Goal: Information Seeking & Learning: Learn about a topic

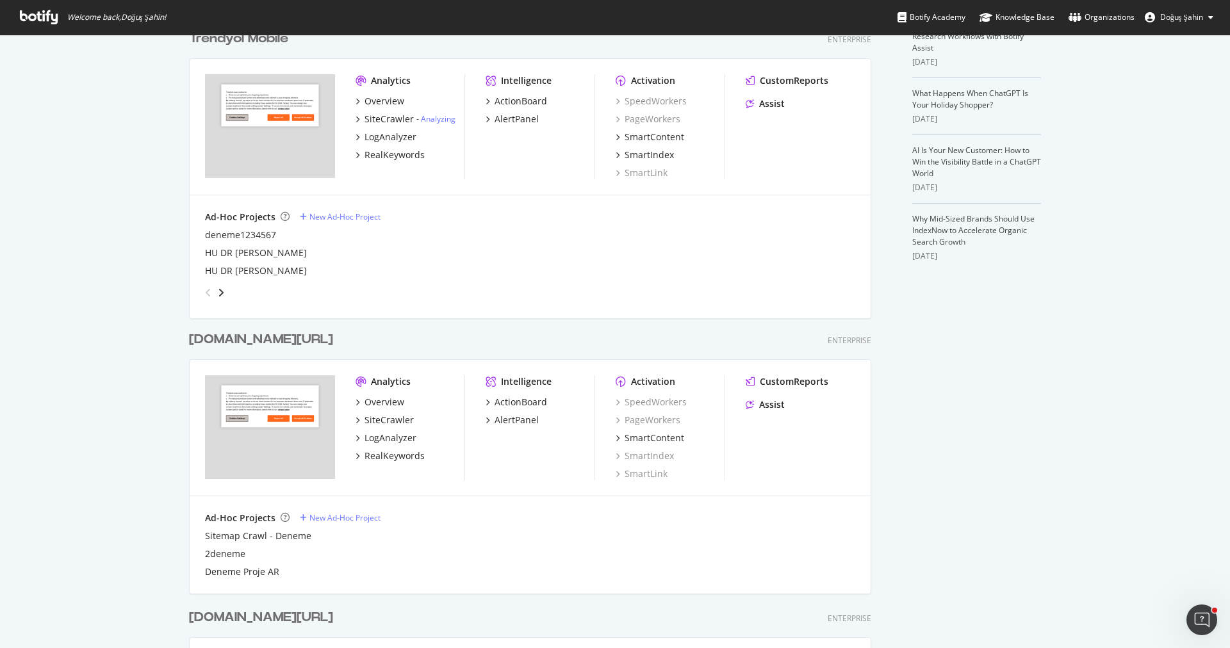
scroll to position [323, 0]
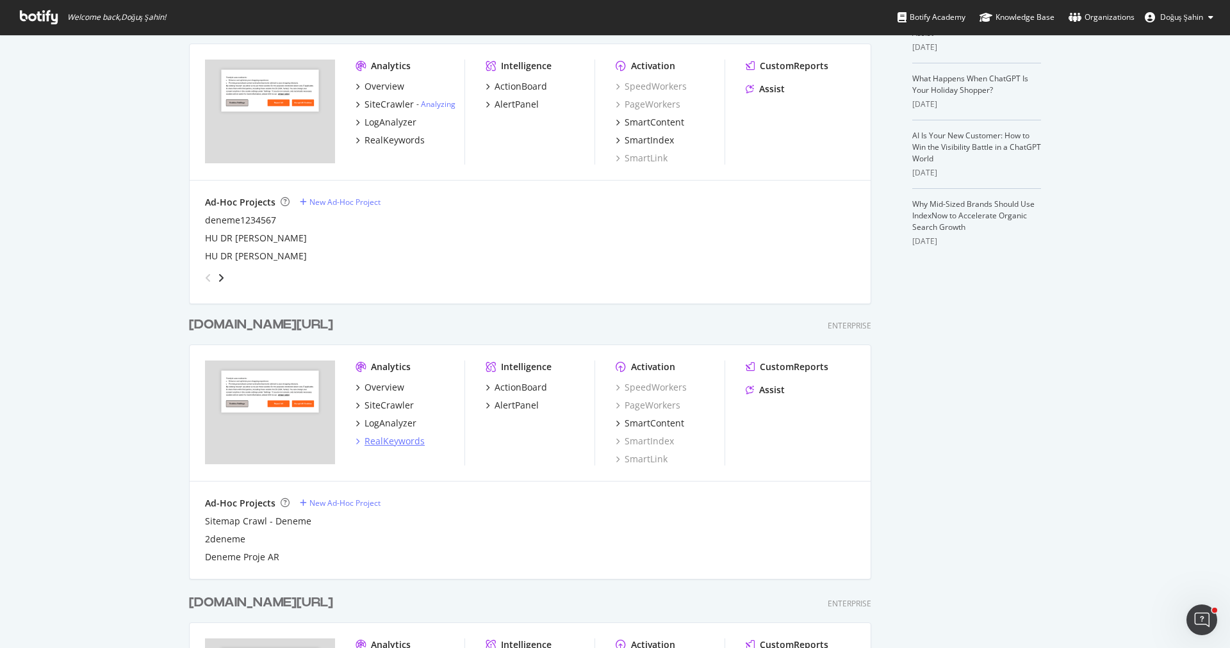
click at [404, 438] on div "RealKeywords" at bounding box center [394, 441] width 60 height 13
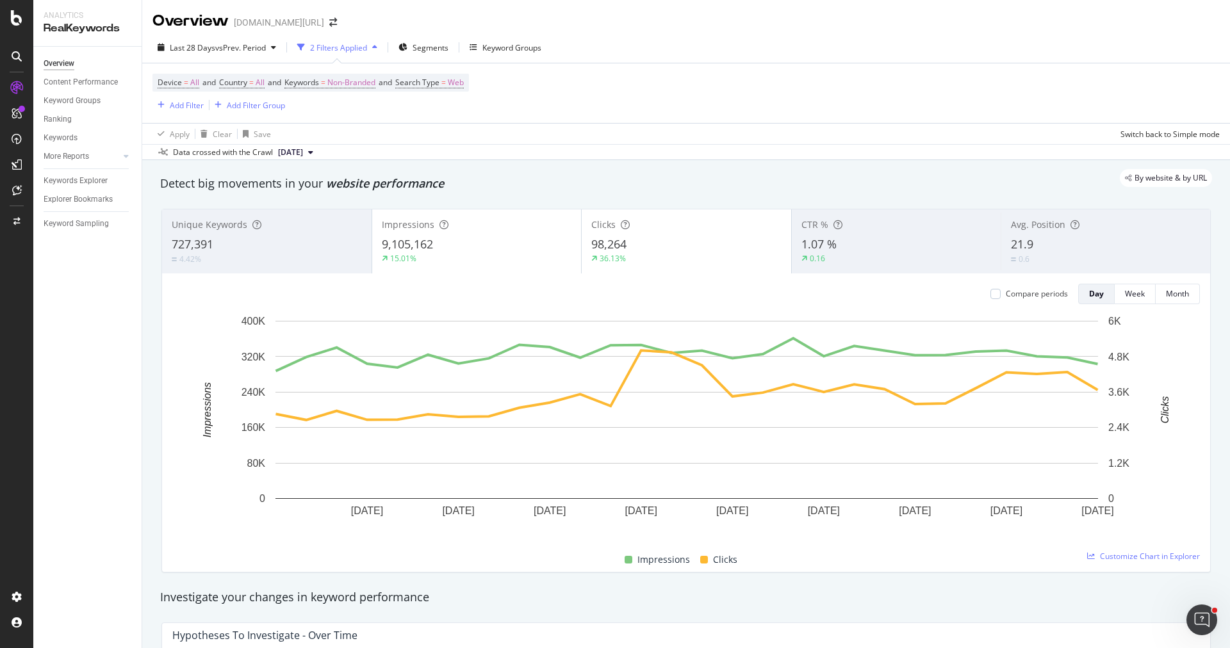
click at [361, 44] on div "2 Filters Applied" at bounding box center [338, 47] width 57 height 11
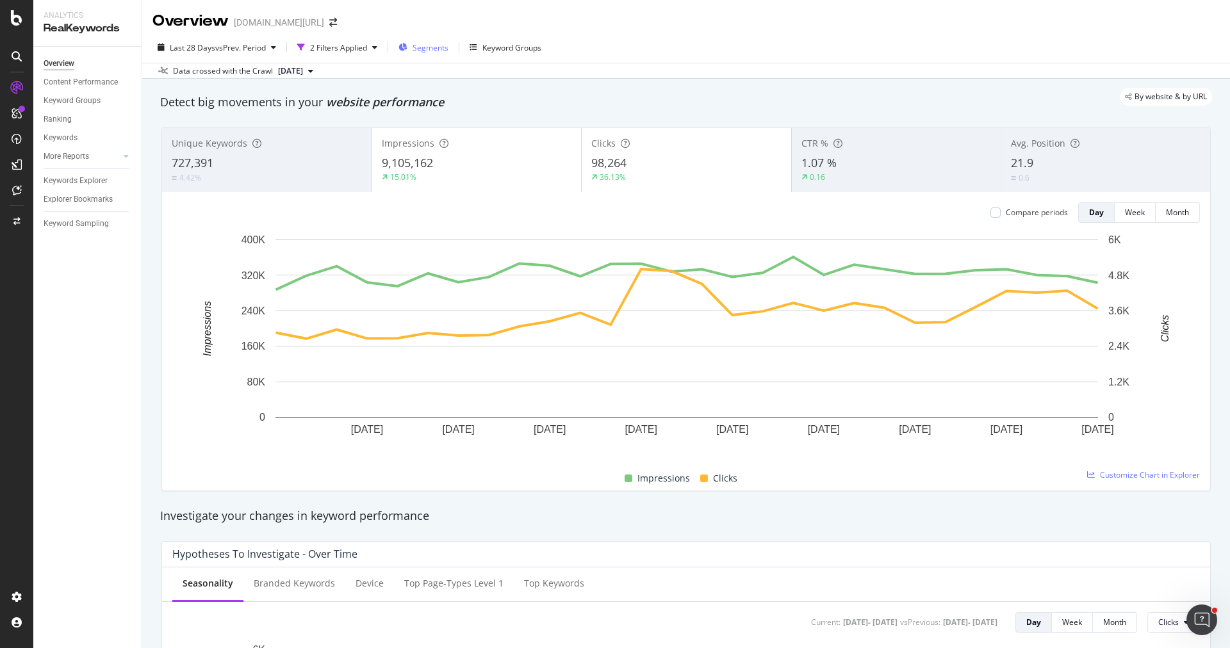
click at [440, 48] on span "Segments" at bounding box center [431, 47] width 36 height 11
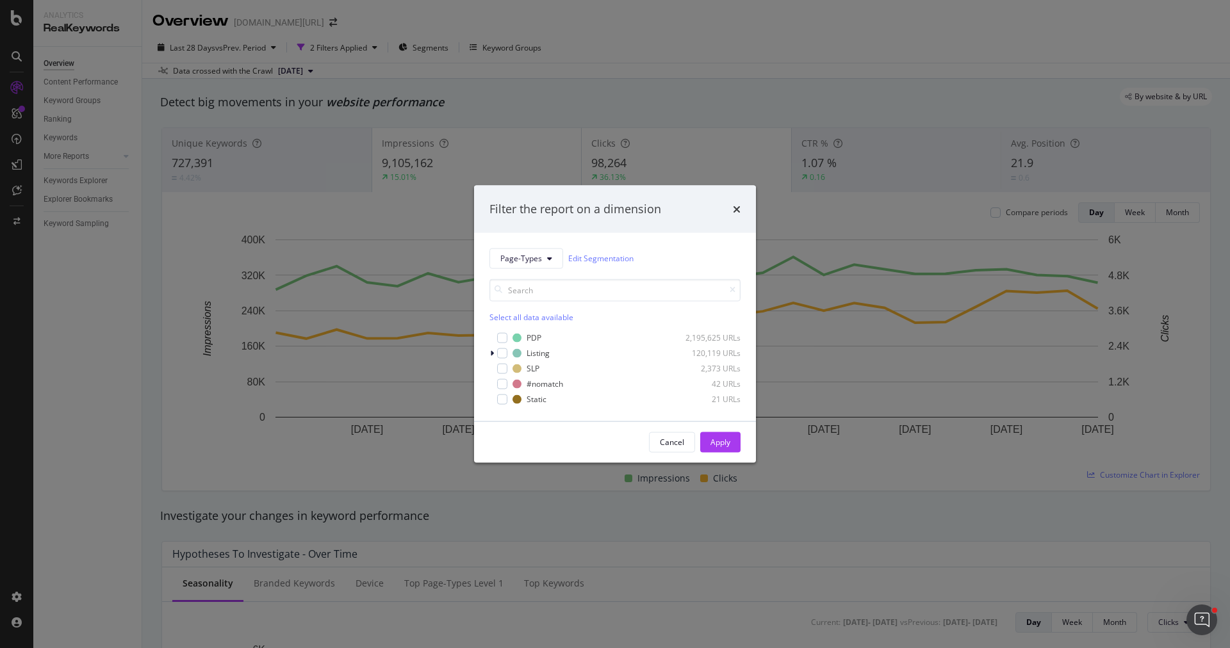
click at [403, 74] on div "Filter the report on a dimension Page-Types Edit Segmentation Select all data a…" at bounding box center [615, 324] width 1230 height 648
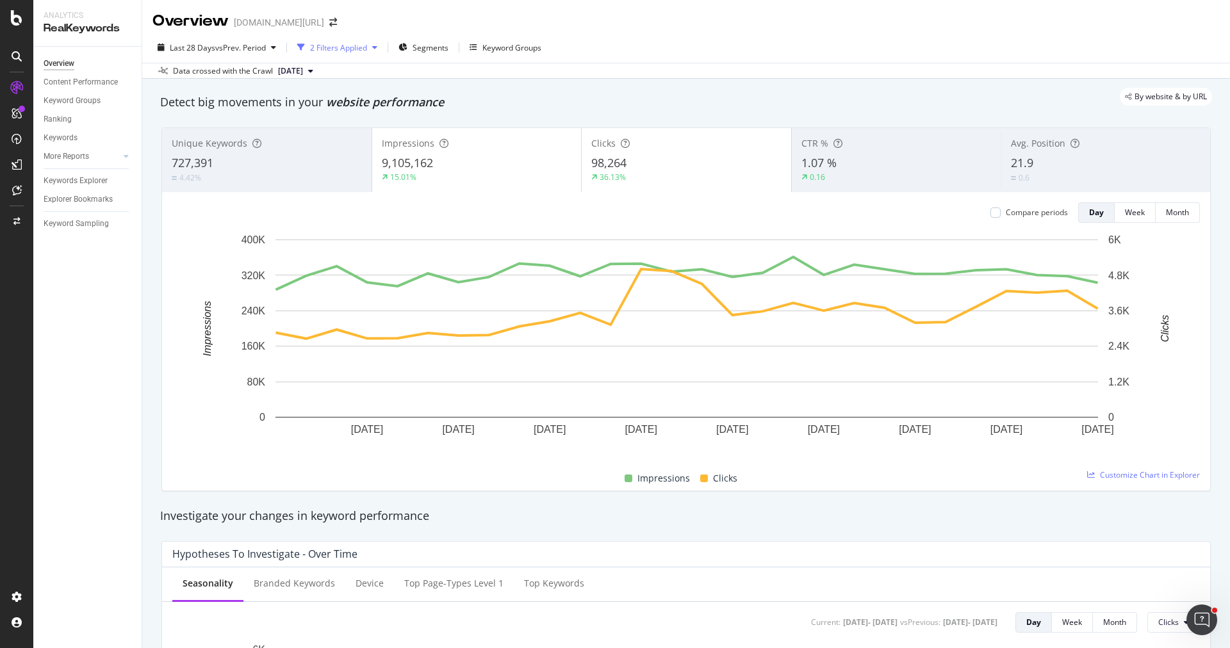
click at [330, 51] on div "2 Filters Applied" at bounding box center [338, 47] width 57 height 11
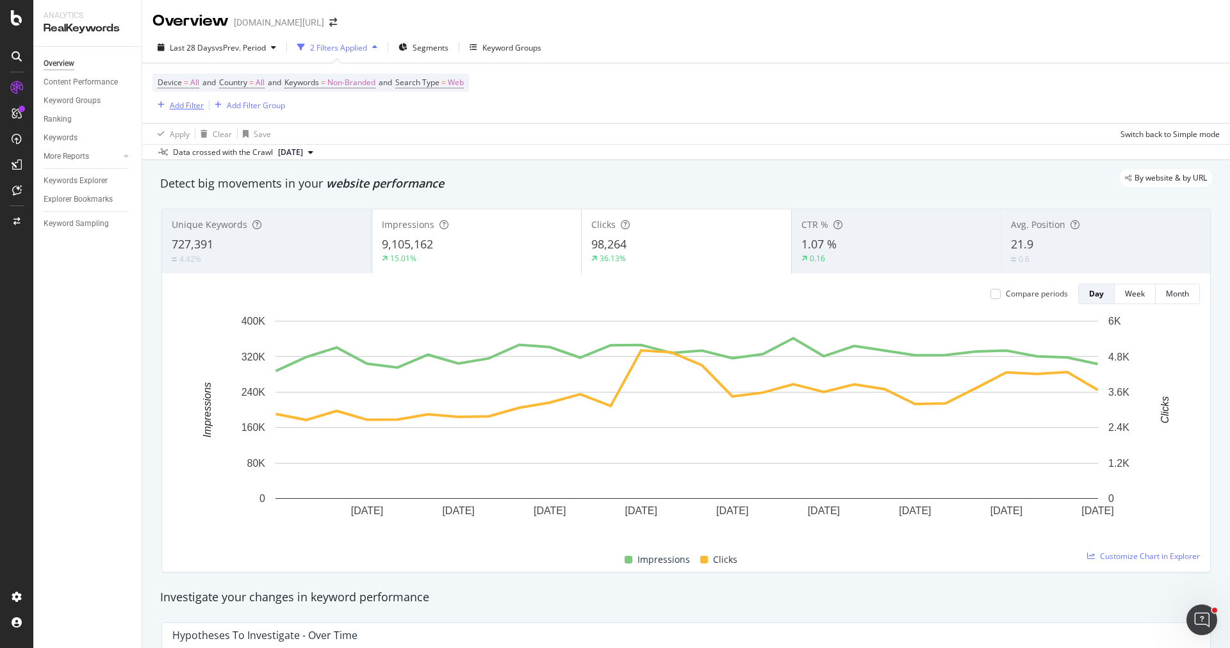
click at [182, 100] on div "Add Filter" at bounding box center [187, 105] width 34 height 11
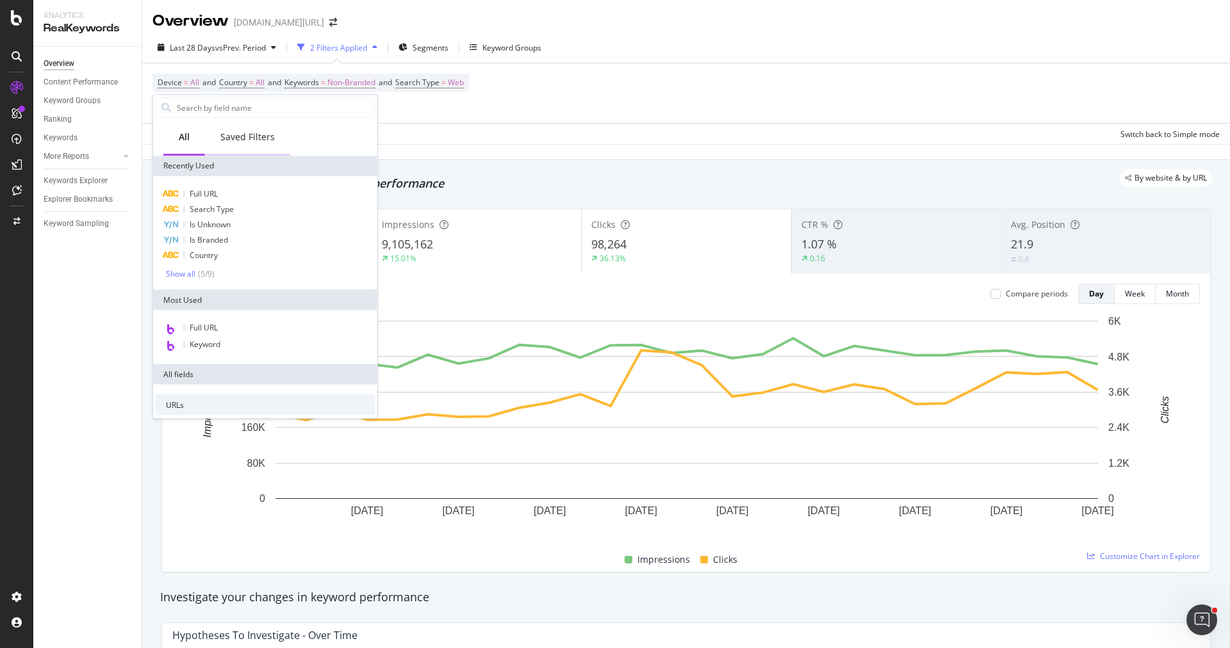
click at [247, 145] on div "Saved Filters" at bounding box center [247, 137] width 85 height 35
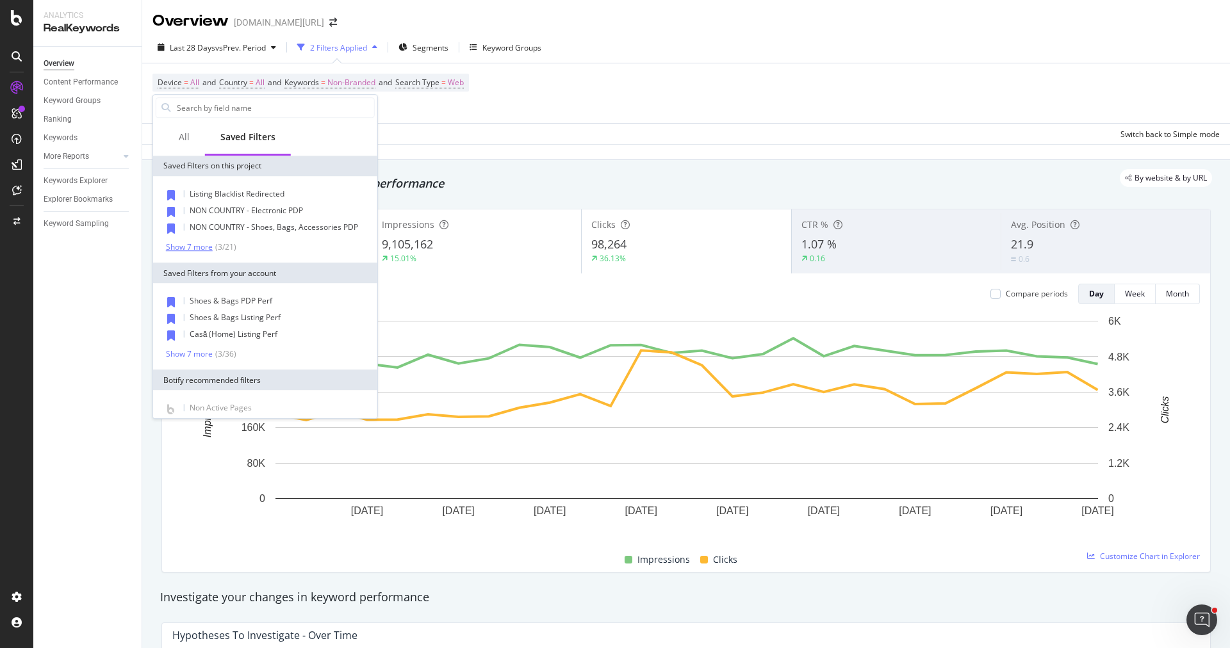
click at [201, 247] on div "Show 7 more" at bounding box center [189, 247] width 47 height 9
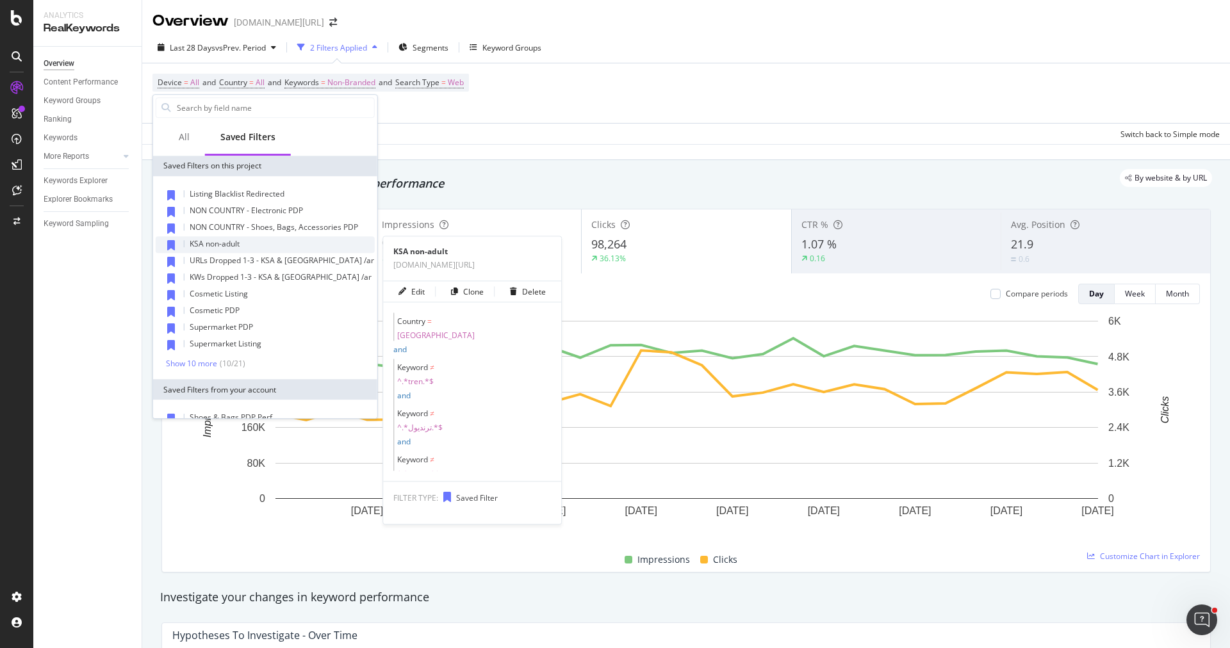
click at [229, 243] on span "KSA non-adult" at bounding box center [215, 243] width 50 height 11
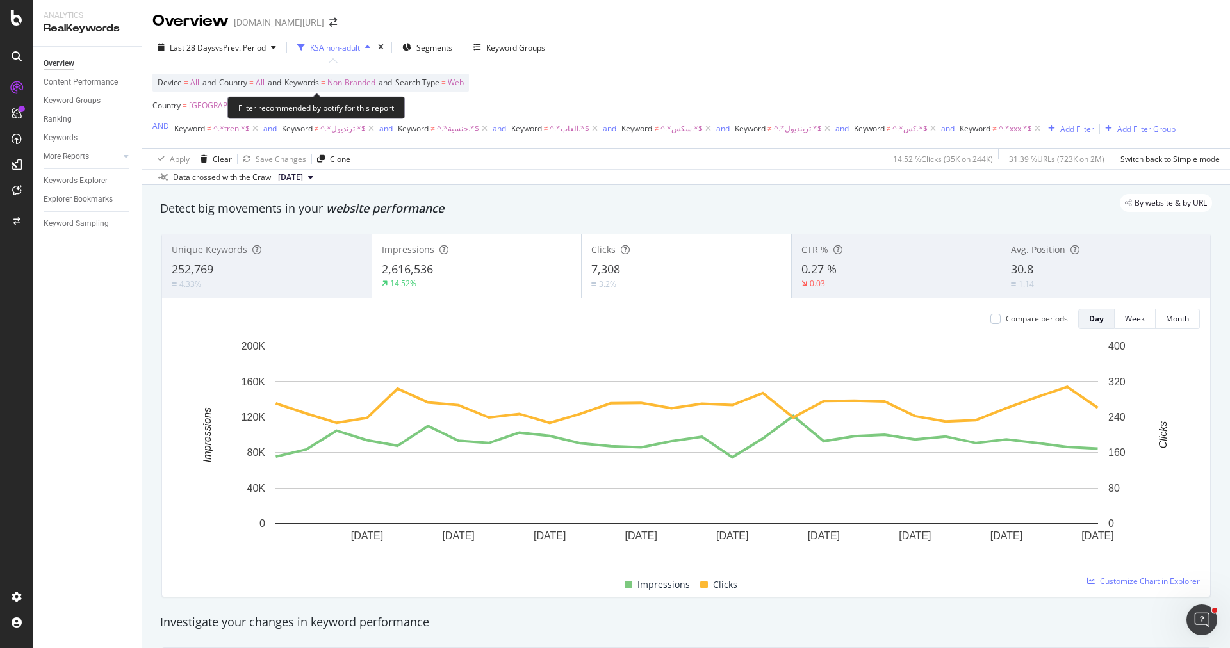
click at [351, 85] on span "Non-Branded" at bounding box center [351, 83] width 48 height 18
click at [372, 115] on div "Non-Branded" at bounding box center [373, 112] width 141 height 20
click at [354, 114] on span "Non-Branded" at bounding box center [329, 111] width 53 height 11
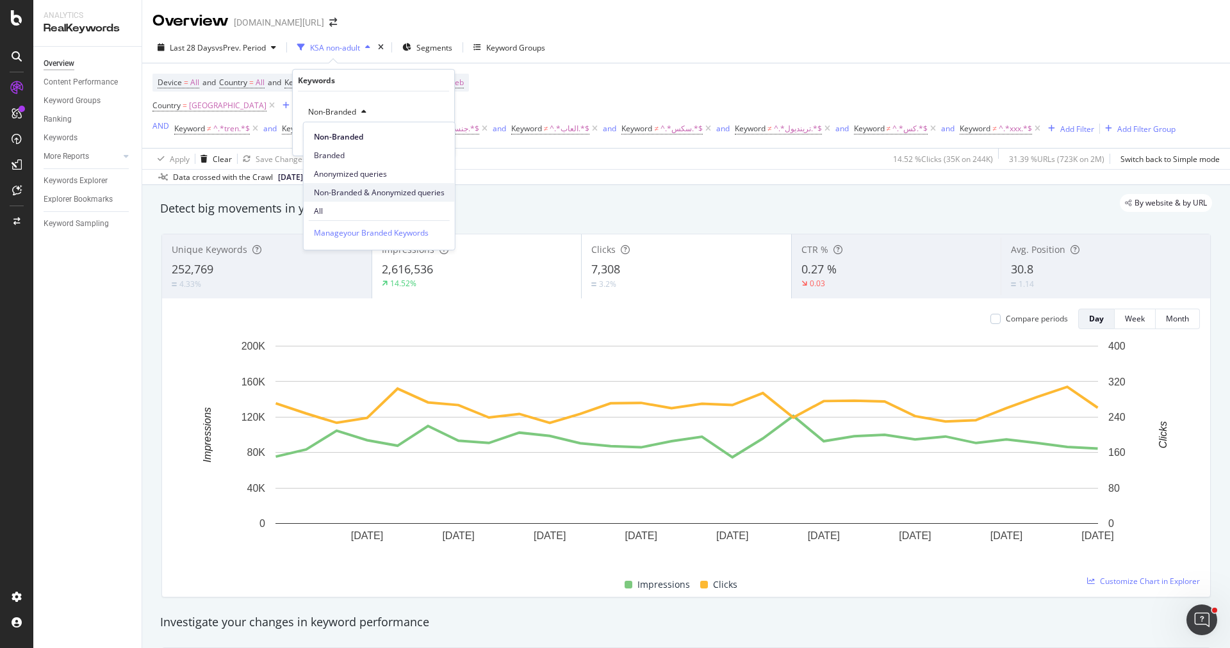
click at [407, 193] on span "Non-Branded & Anonymized queries" at bounding box center [379, 193] width 131 height 12
click at [434, 143] on div "Apply" at bounding box center [435, 139] width 37 height 12
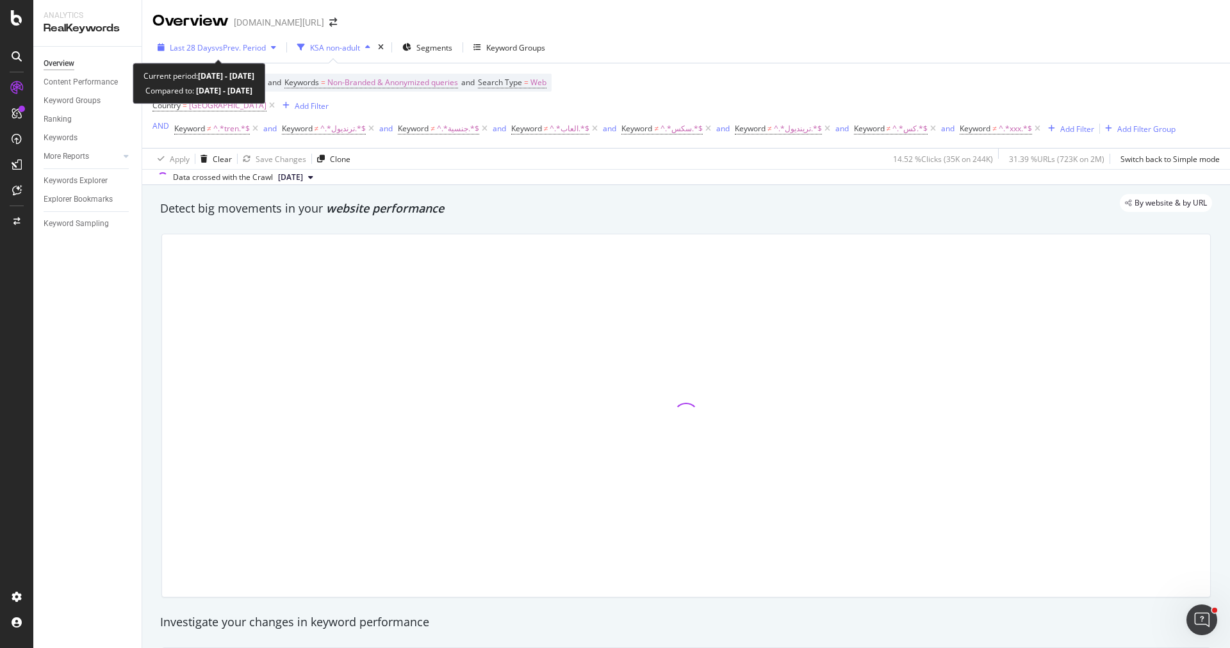
click at [261, 46] on span "vs Prev. Period" at bounding box center [240, 47] width 51 height 11
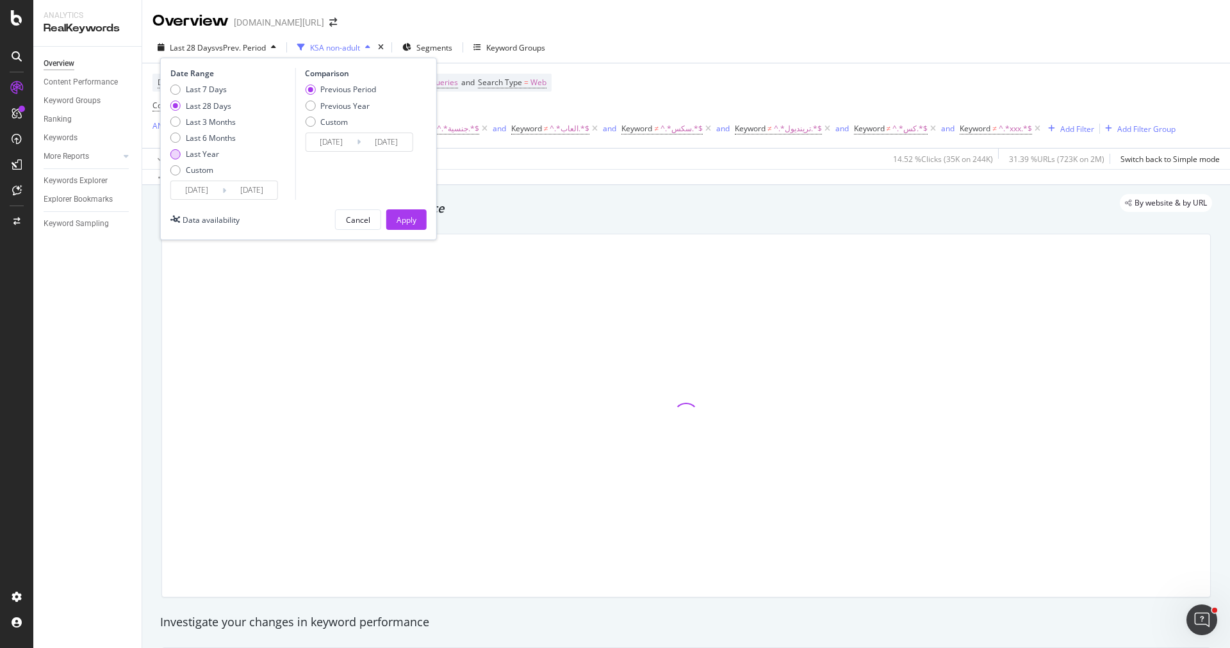
click at [212, 154] on div "Last Year" at bounding box center [202, 154] width 33 height 11
type input "[DATE]"
click at [412, 218] on div "Apply" at bounding box center [407, 220] width 20 height 11
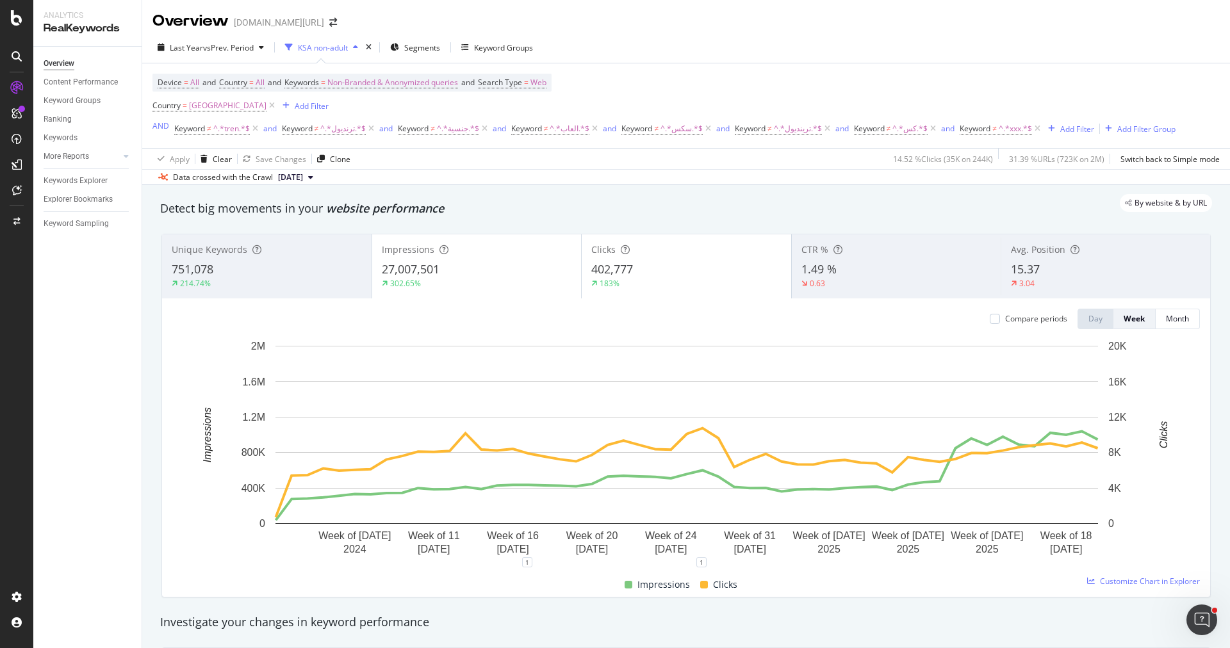
click at [432, 267] on span "27,007,501" at bounding box center [411, 268] width 58 height 15
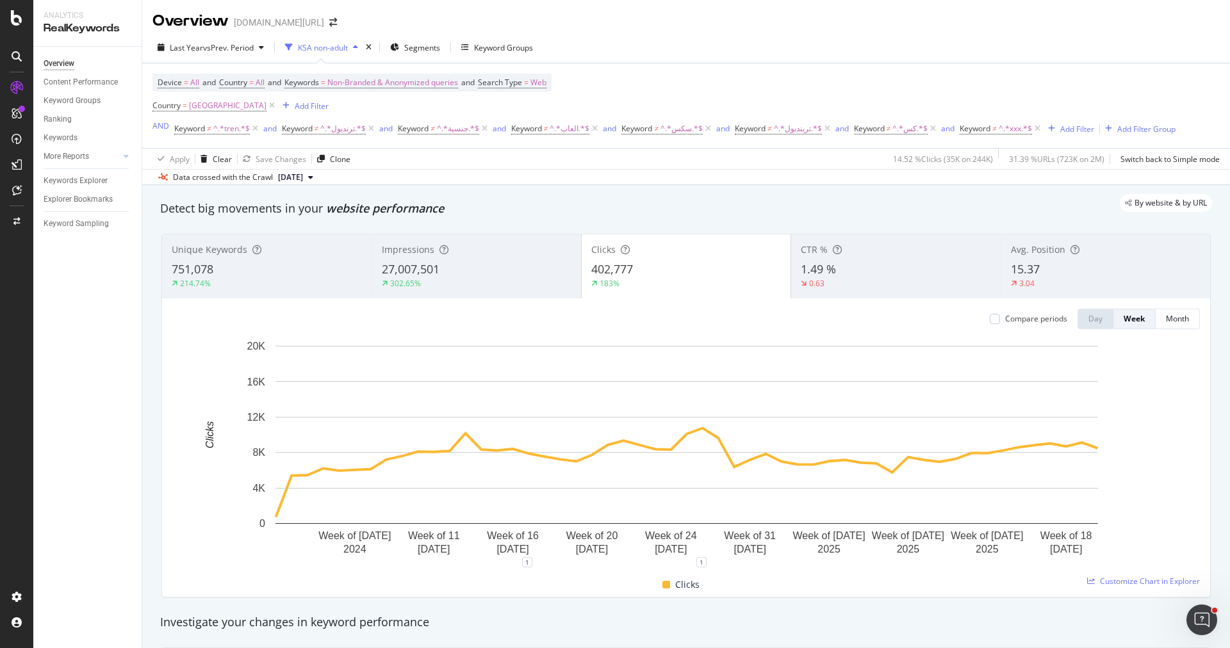
click at [457, 261] on div "27,007,501" at bounding box center [477, 269] width 190 height 17
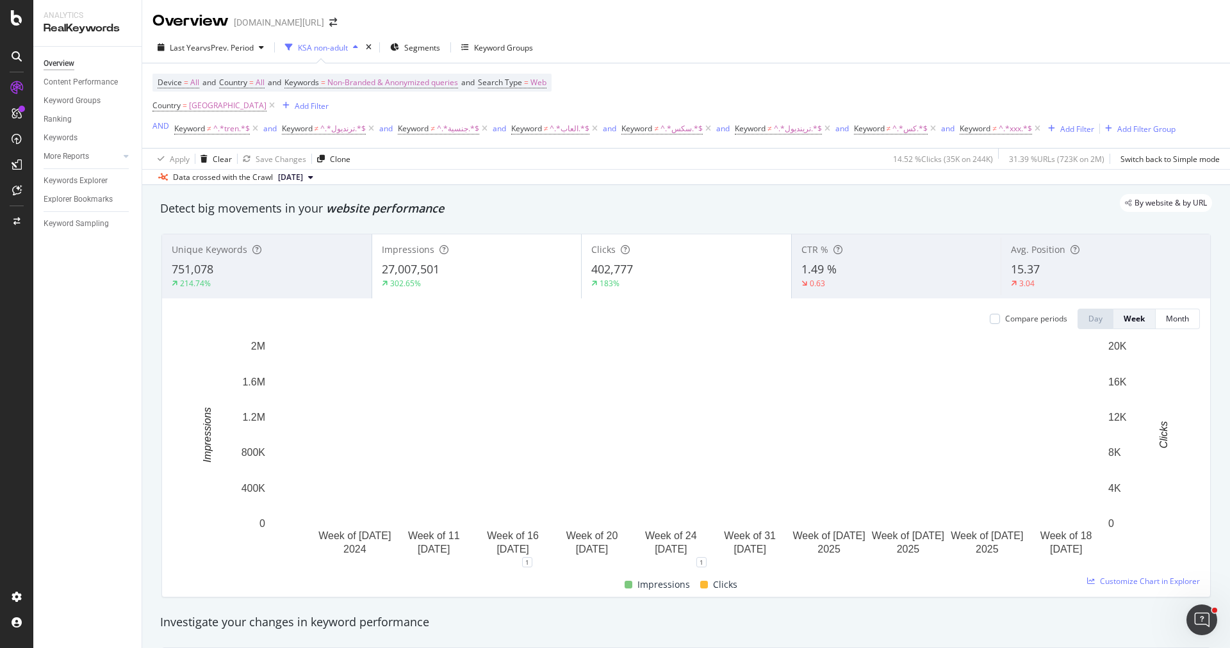
click at [644, 266] on div "402,777" at bounding box center [686, 269] width 190 height 17
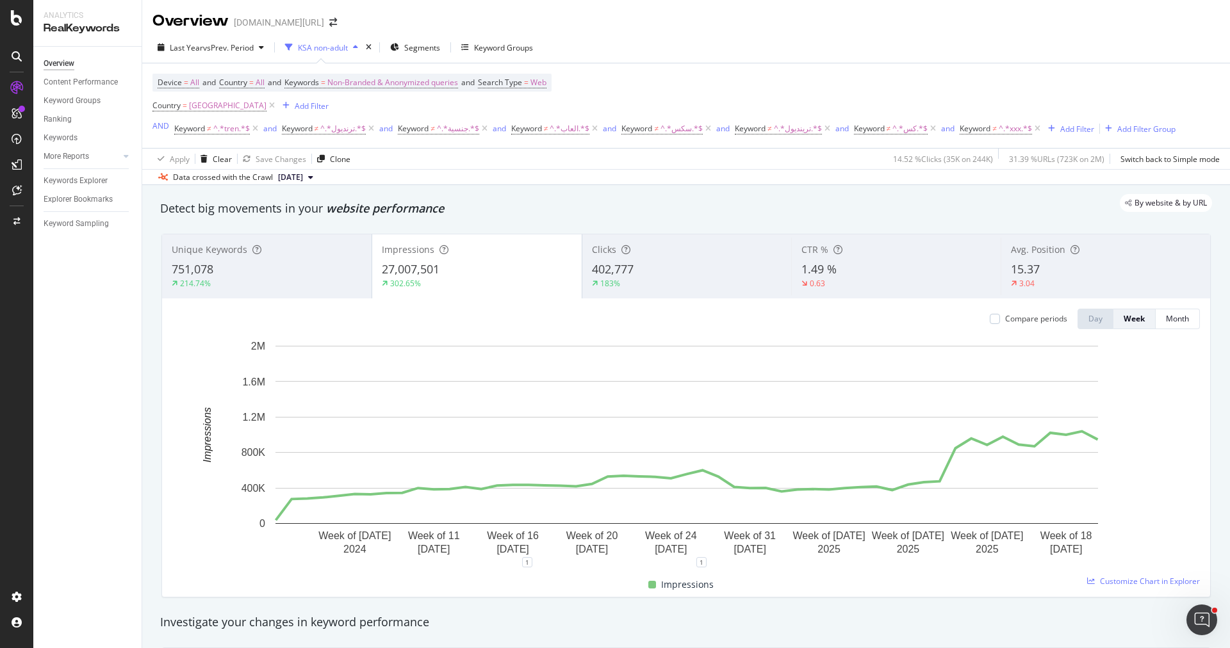
click at [640, 259] on div "Clicks 402,777 183%" at bounding box center [686, 267] width 209 height 58
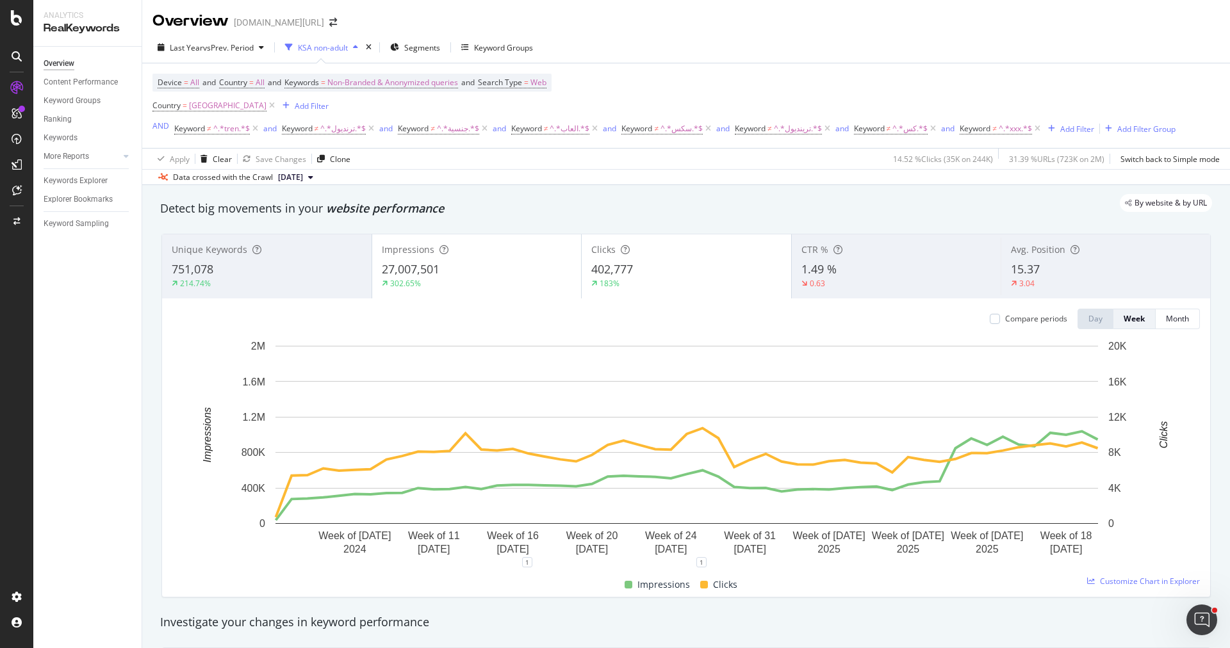
click at [527, 268] on div "27,007,501" at bounding box center [477, 269] width 190 height 17
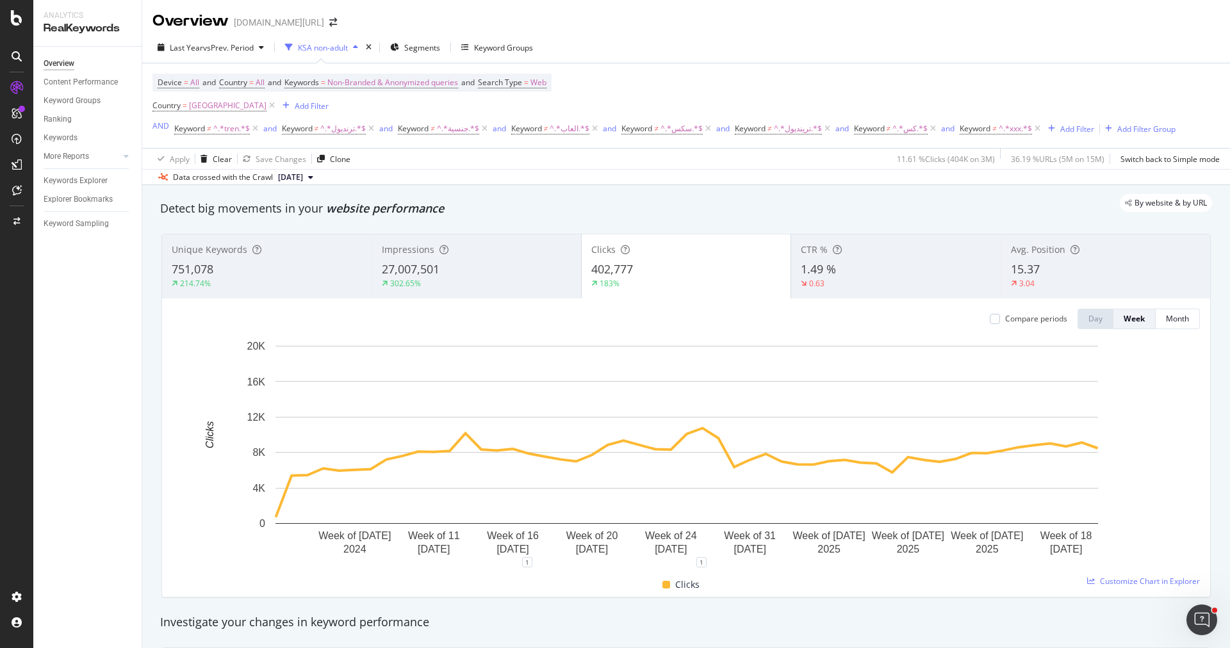
click at [290, 283] on div "214.74%" at bounding box center [267, 284] width 190 height 12
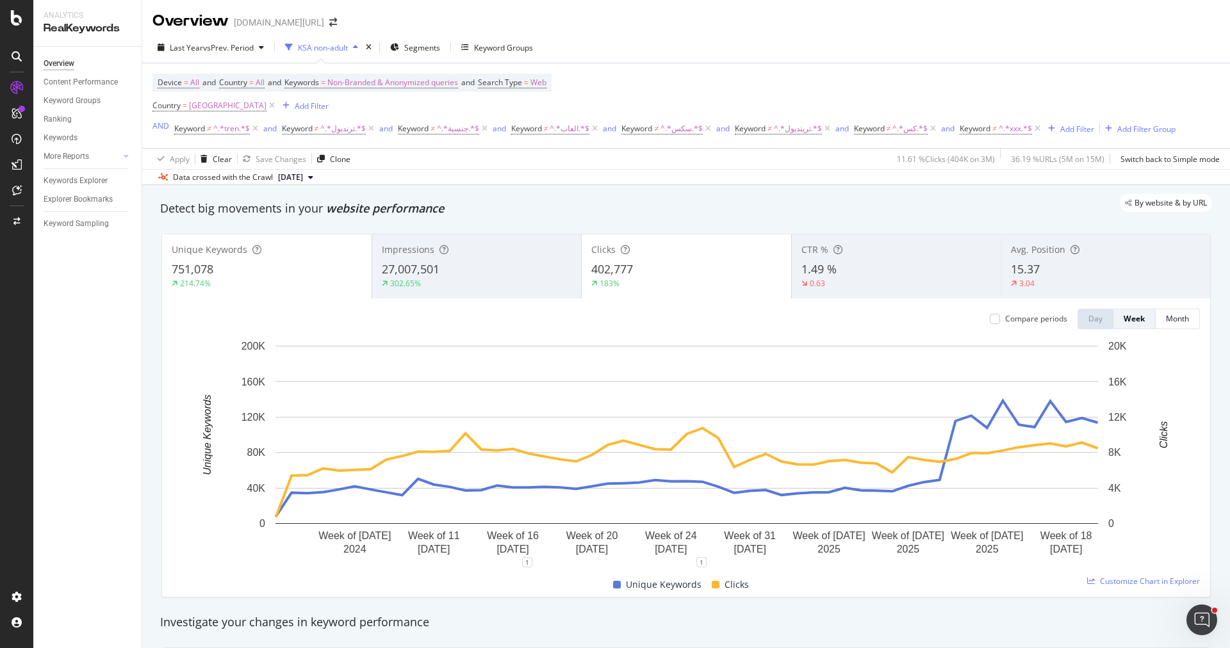
click at [416, 270] on span "27,007,501" at bounding box center [411, 268] width 58 height 15
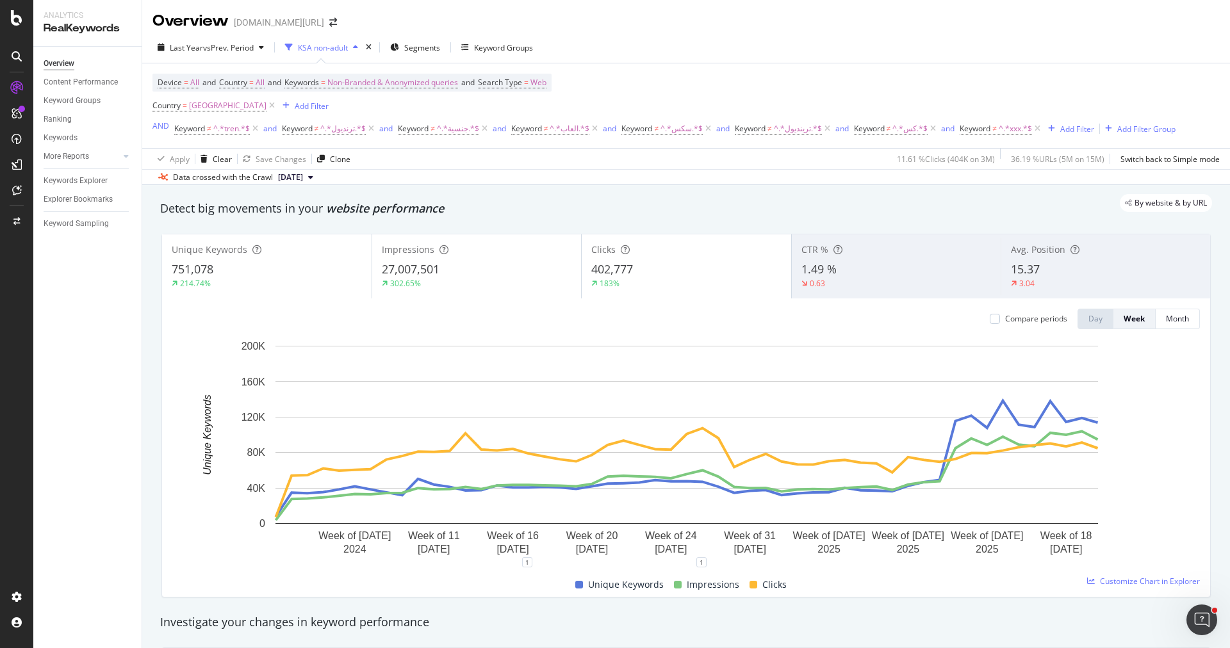
click at [290, 274] on div "751,078" at bounding box center [267, 269] width 190 height 17
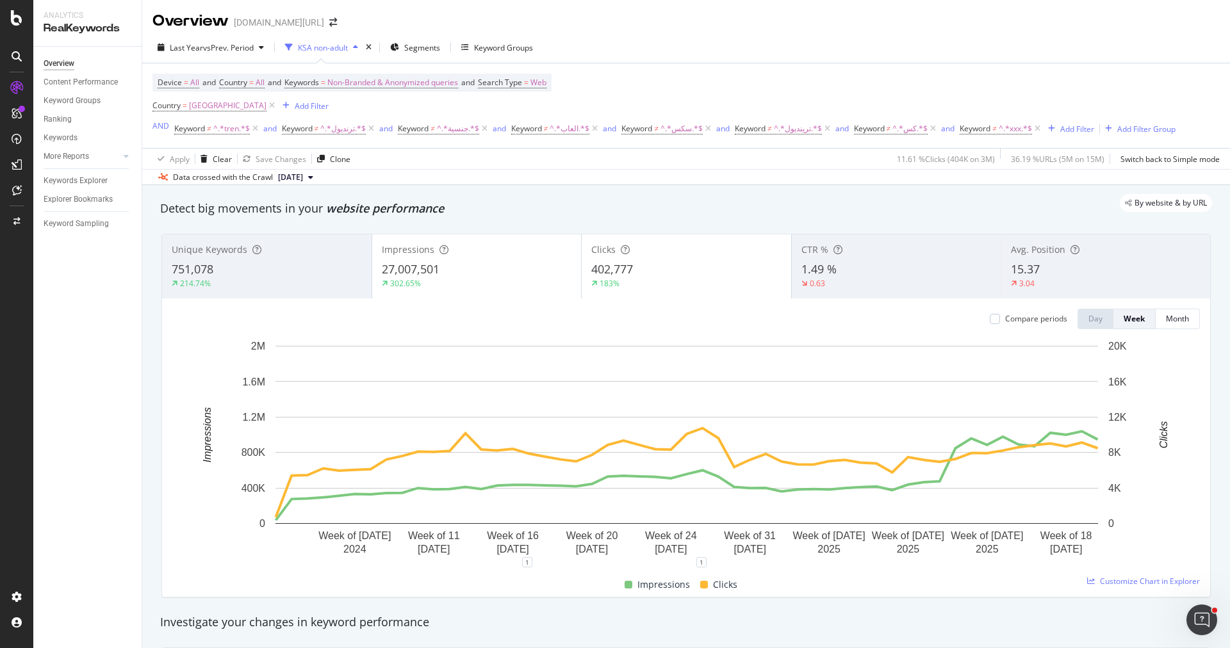
click at [323, 282] on div "214.74%" at bounding box center [267, 284] width 190 height 12
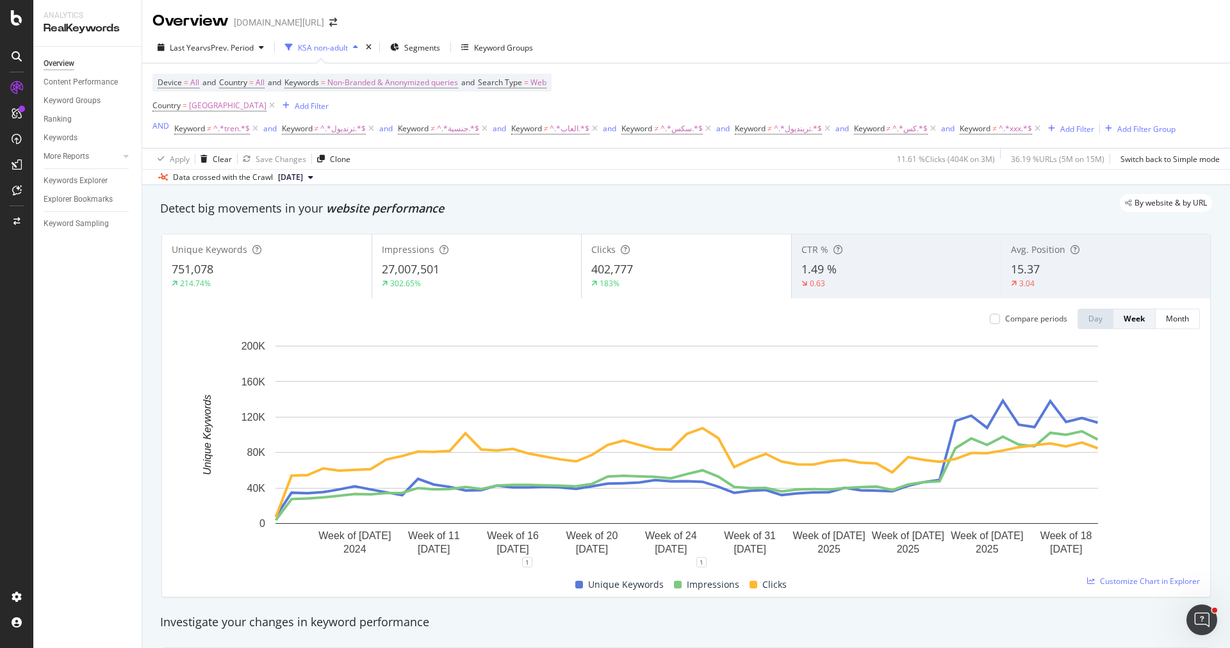
click at [323, 281] on div "214.74%" at bounding box center [267, 284] width 190 height 12
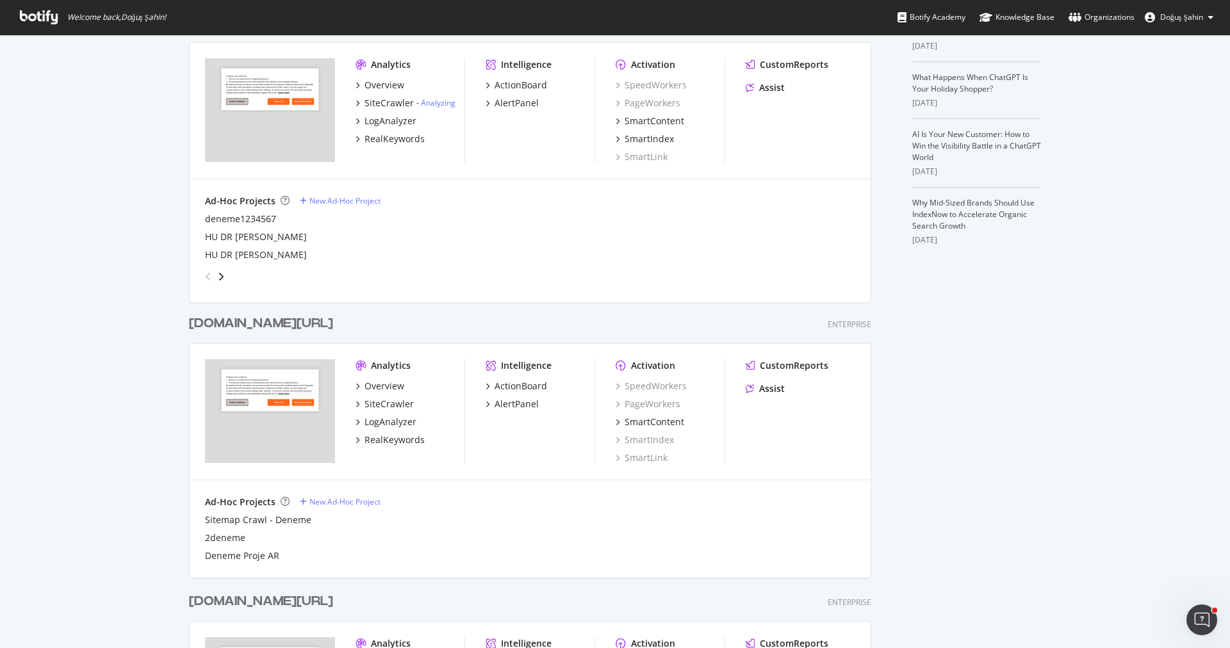
scroll to position [345, 0]
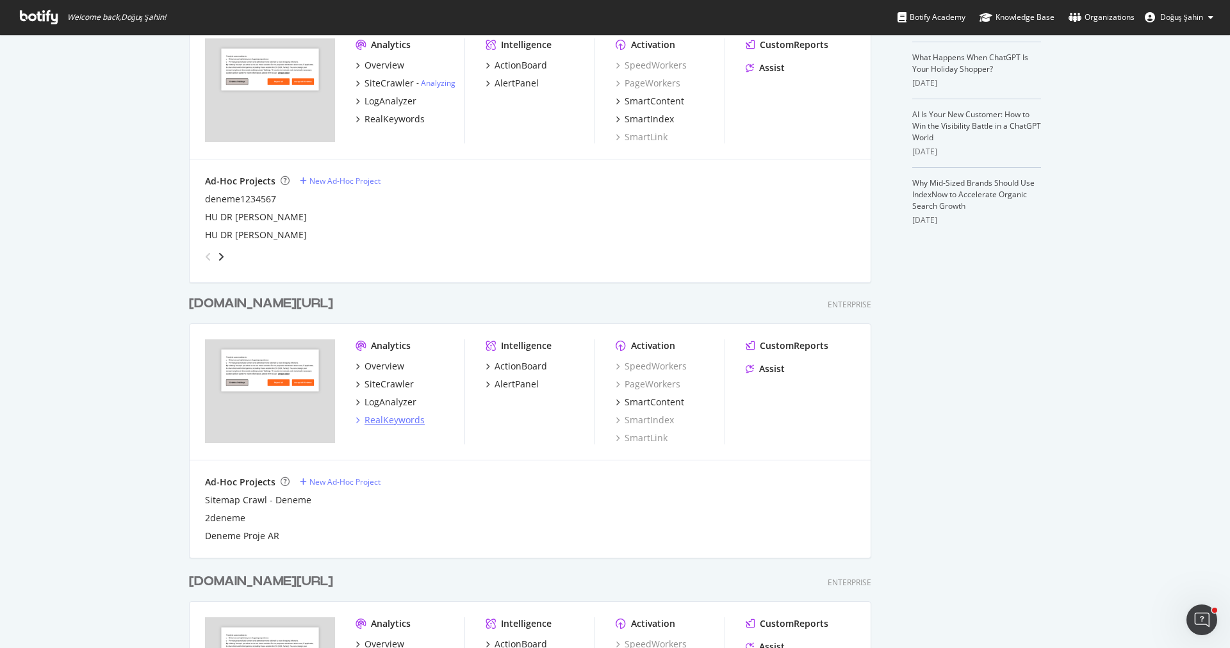
click at [398, 416] on div "RealKeywords" at bounding box center [394, 420] width 60 height 13
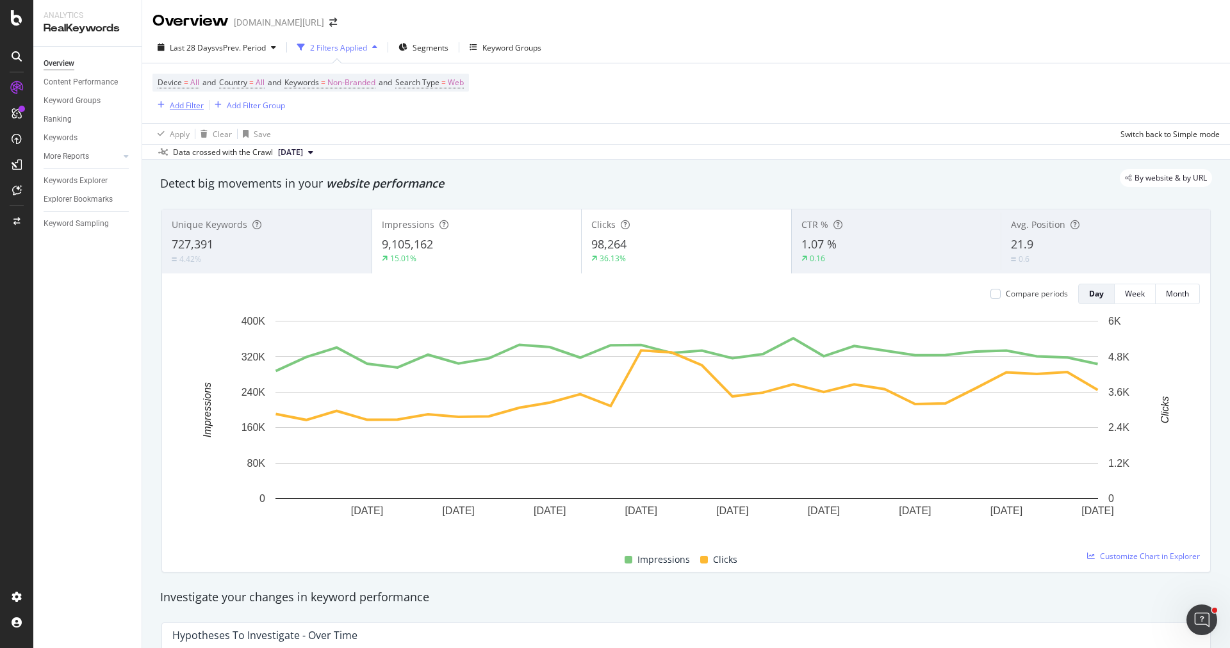
click at [184, 111] on div "Add Filter" at bounding box center [177, 105] width 51 height 14
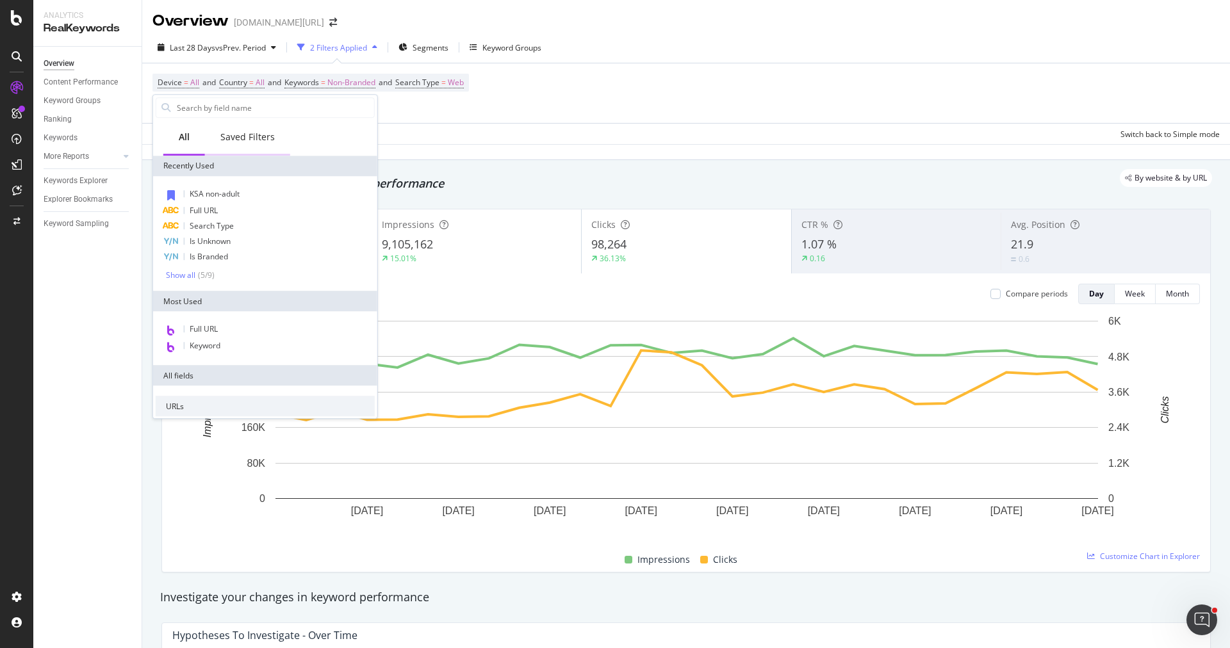
click at [240, 136] on div "Saved Filters" at bounding box center [247, 137] width 54 height 13
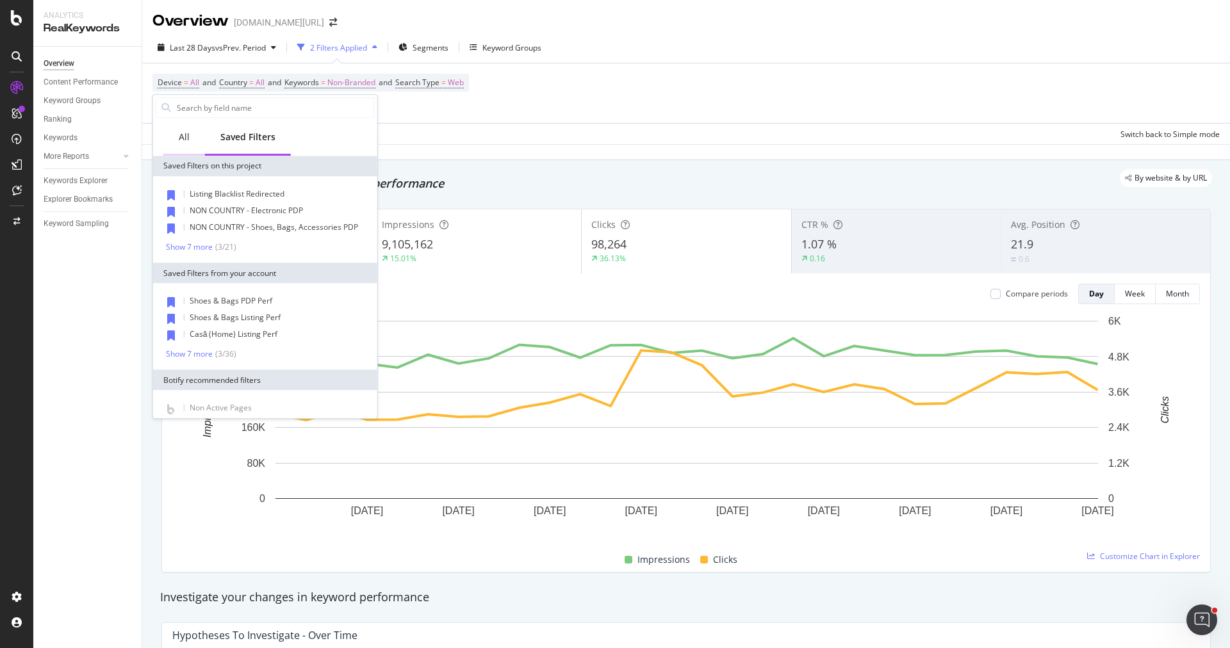
click at [181, 140] on div "All" at bounding box center [184, 137] width 11 height 13
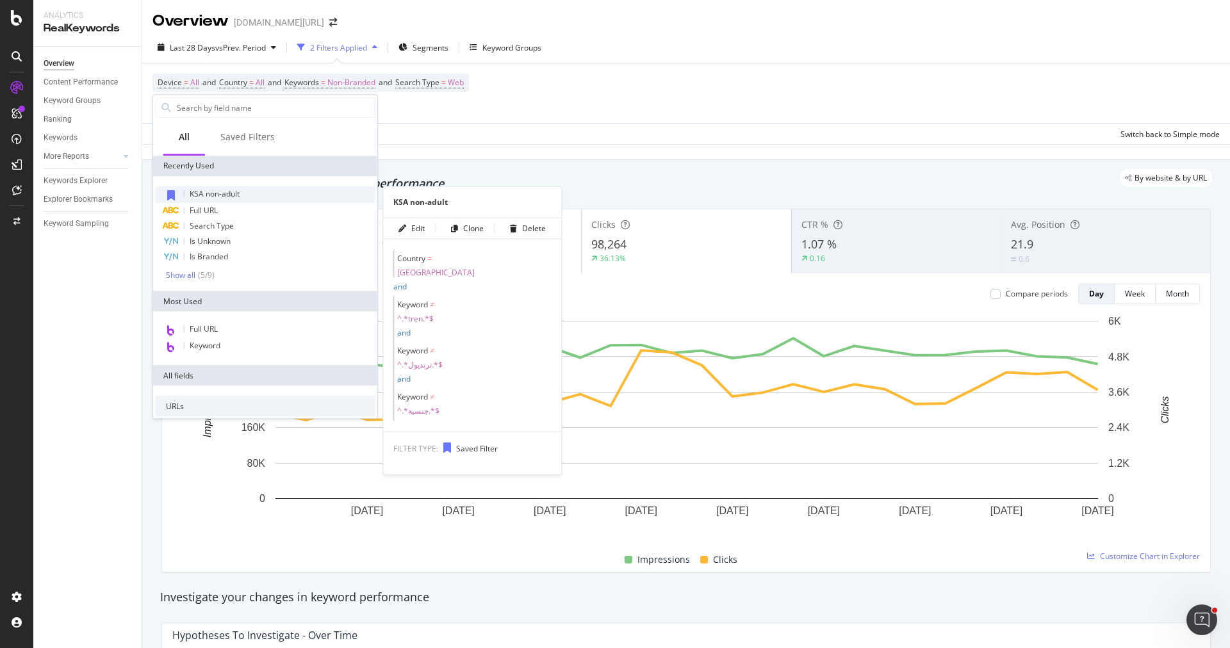
click at [219, 190] on span "KSA non-adult" at bounding box center [215, 193] width 50 height 11
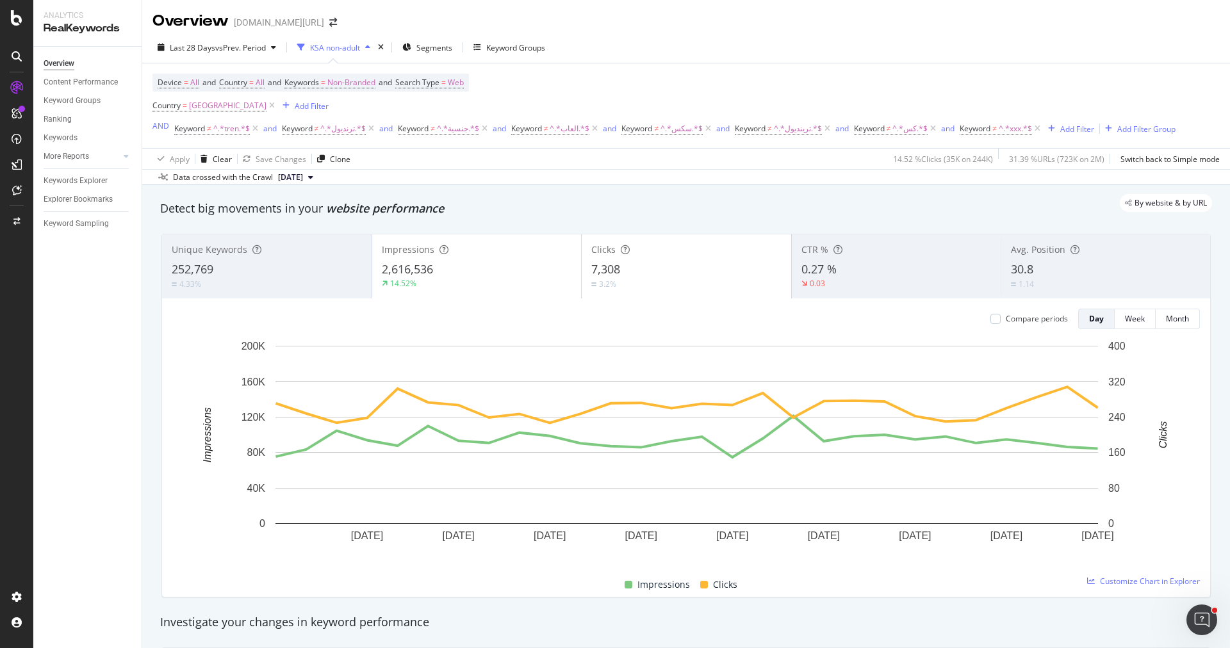
click at [307, 70] on div "Device = All and Country = All and Keywords = Non-Branded and Search Type = Web…" at bounding box center [685, 105] width 1067 height 85
click at [266, 108] on icon at bounding box center [271, 105] width 11 height 13
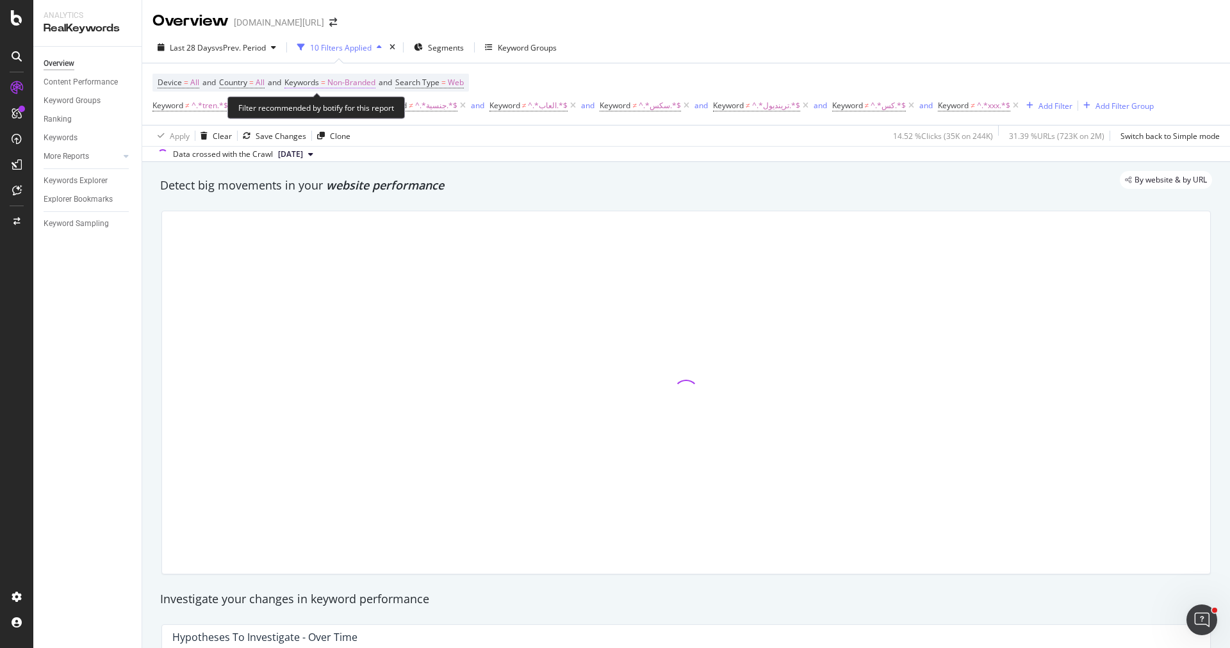
click at [343, 86] on span "Non-Branded" at bounding box center [351, 83] width 48 height 18
click at [343, 106] on div "Non-Branded" at bounding box center [337, 111] width 69 height 19
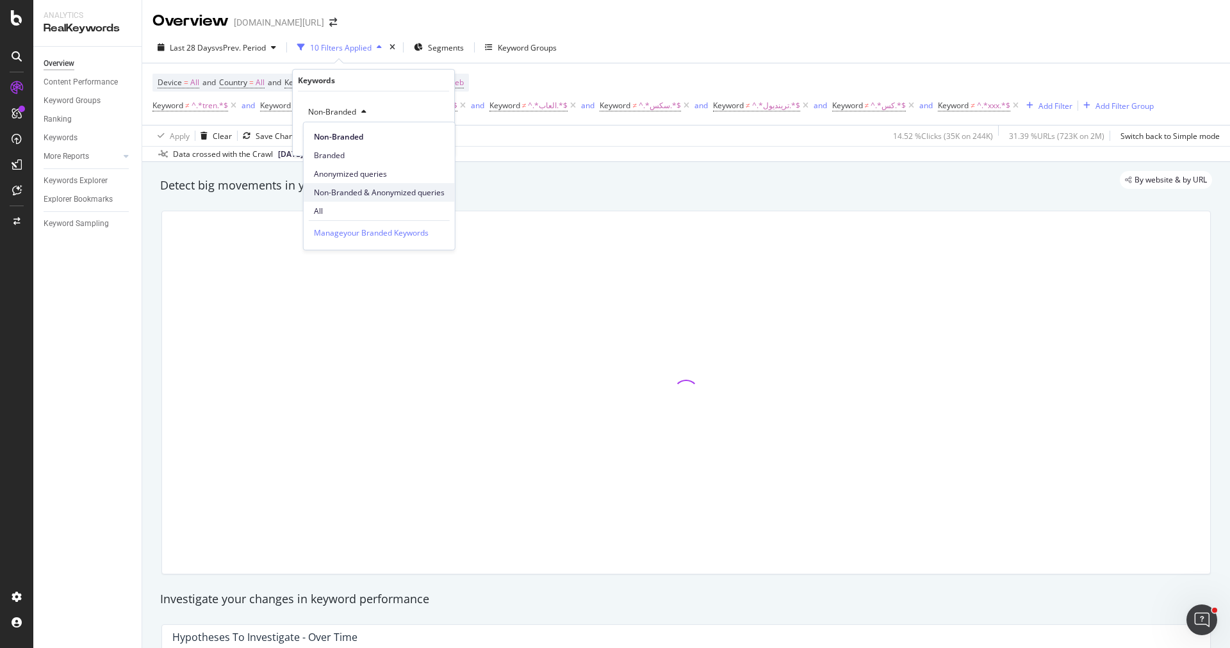
click at [370, 185] on div "Non-Branded & Anonymized queries" at bounding box center [379, 192] width 151 height 19
click at [441, 135] on div "Apply" at bounding box center [444, 138] width 20 height 11
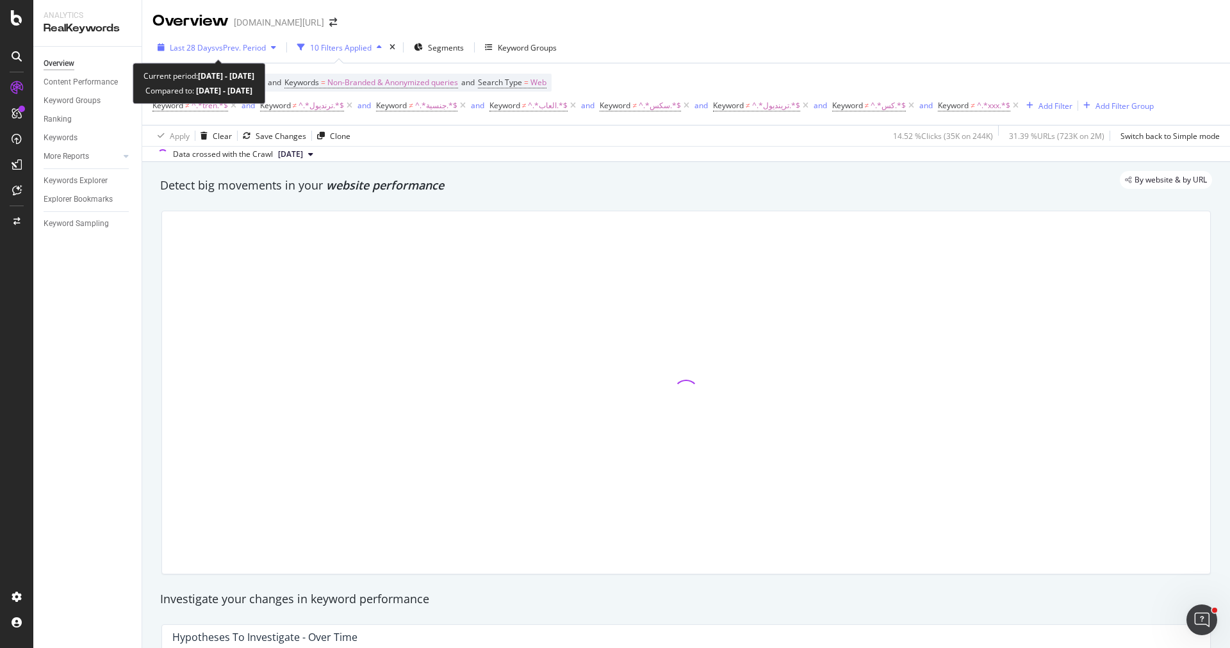
click at [232, 51] on span "vs Prev. Period" at bounding box center [240, 47] width 51 height 11
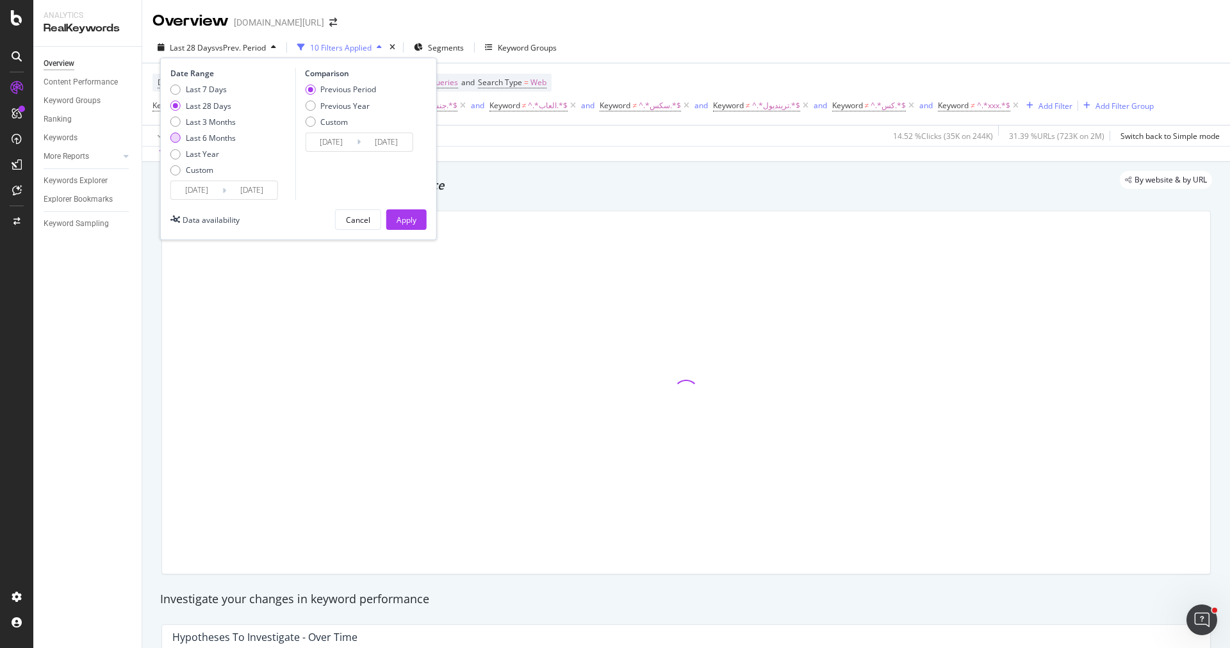
click at [229, 139] on div "Last 6 Months" at bounding box center [211, 138] width 50 height 11
type input "2025/03/08"
type input "2024/09/05"
type input "2025/03/07"
click at [407, 219] on div "Apply" at bounding box center [407, 220] width 20 height 11
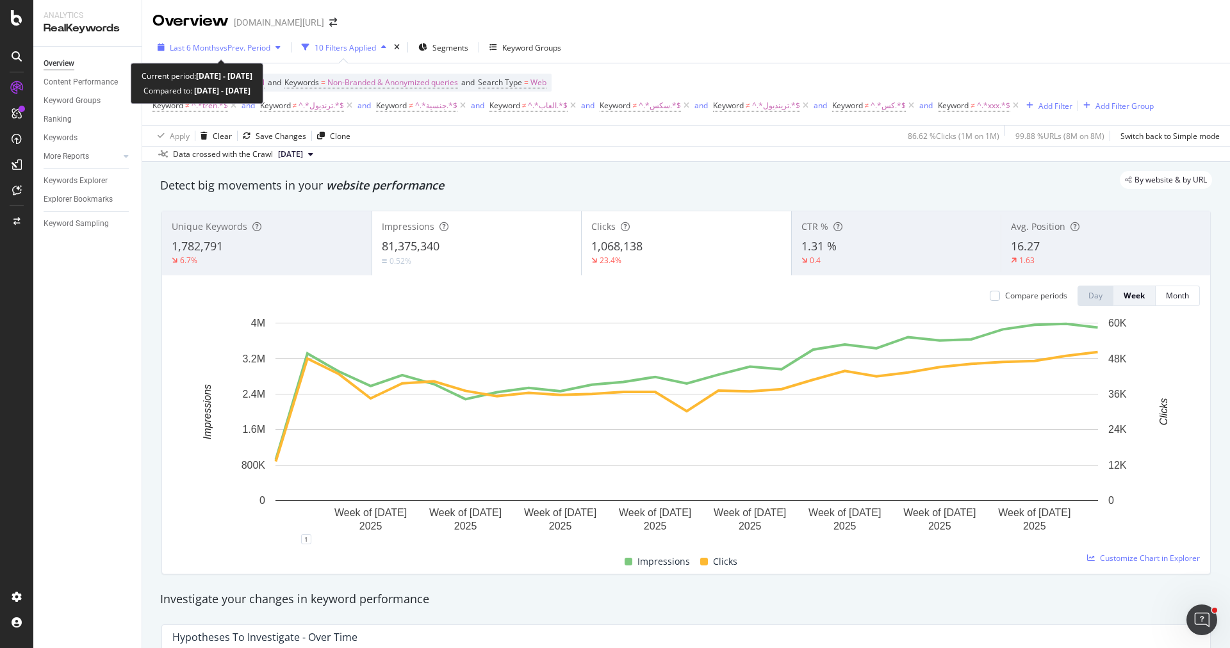
click at [227, 48] on span "vs Prev. Period" at bounding box center [245, 47] width 51 height 11
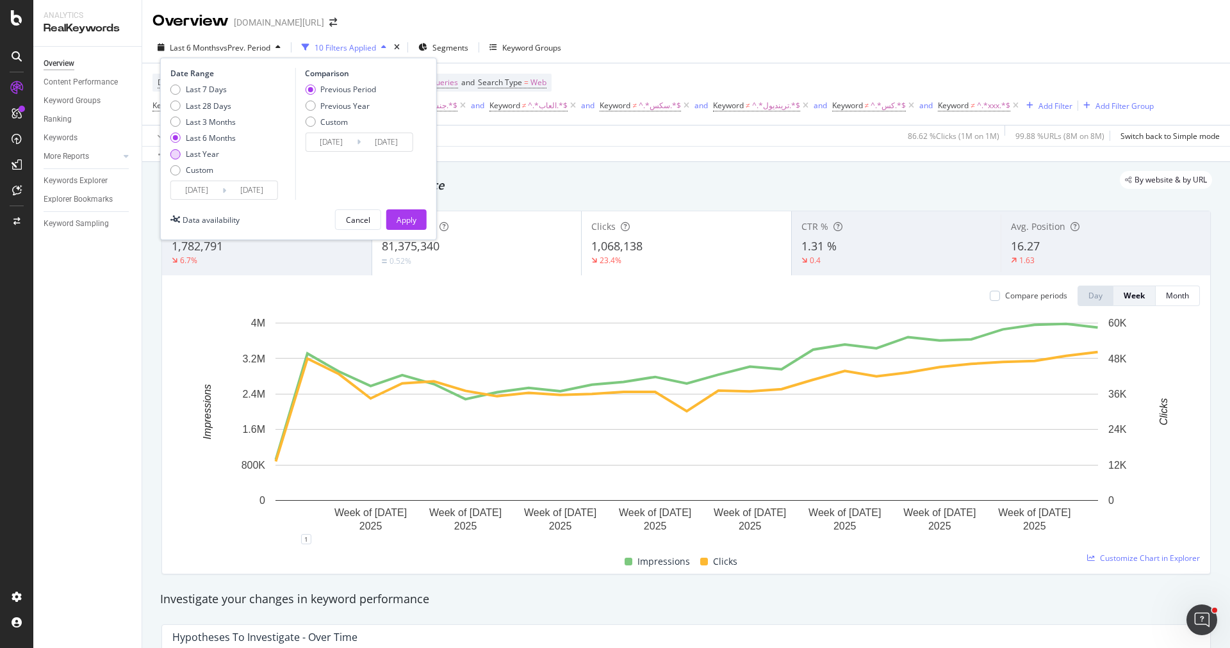
click at [208, 151] on div "Last Year" at bounding box center [202, 154] width 33 height 11
type input "[DATE]"
click at [410, 215] on div "Apply" at bounding box center [407, 220] width 20 height 11
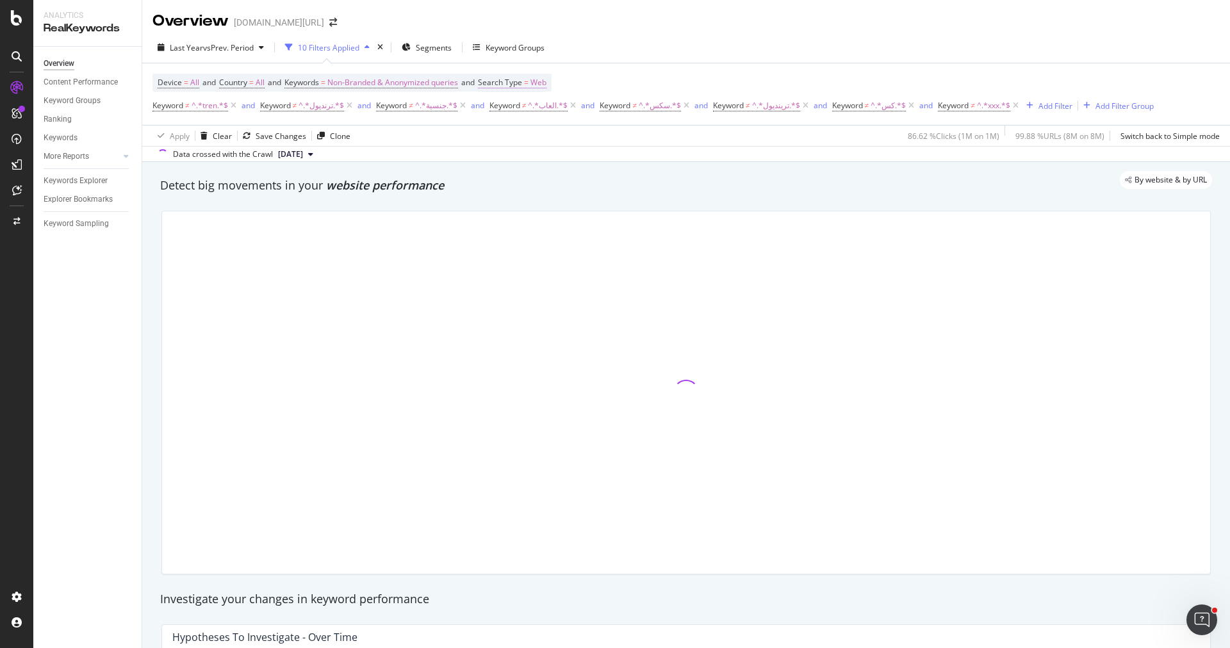
click at [517, 78] on span "Search Type" at bounding box center [500, 82] width 44 height 11
click at [517, 114] on span "Web" at bounding box center [510, 111] width 16 height 11
click at [518, 145] on div "All" at bounding box center [573, 138] width 137 height 17
click at [611, 140] on icon "button" at bounding box center [613, 139] width 7 height 8
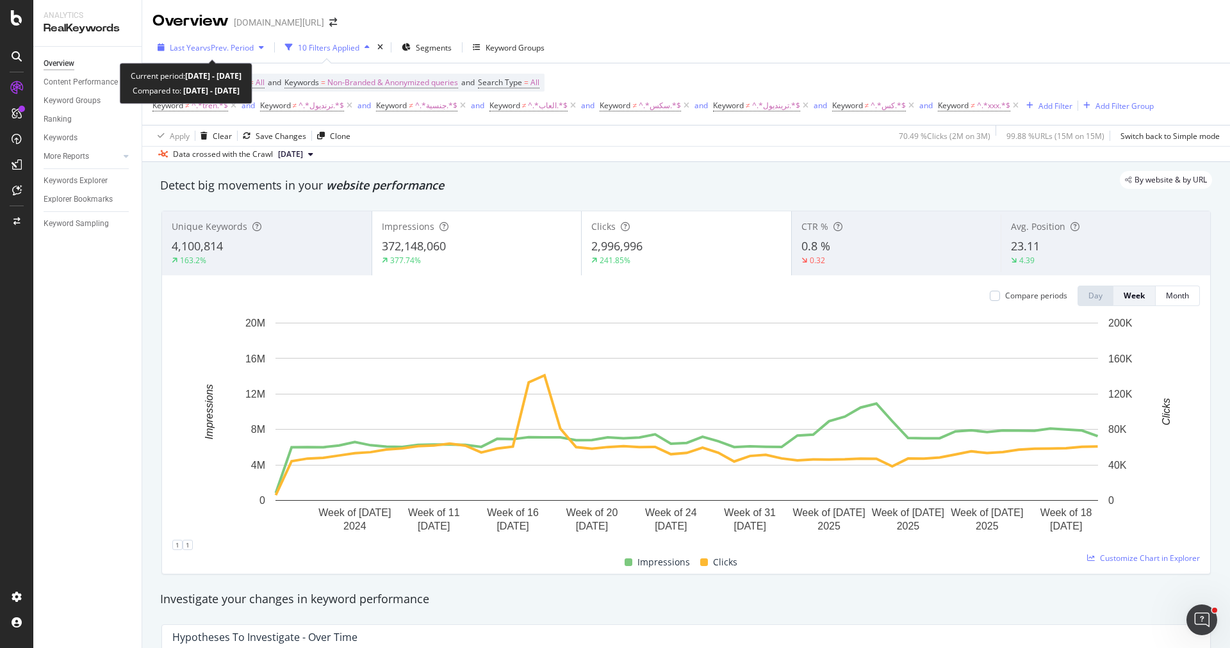
click at [239, 49] on span "vs Prev. Period" at bounding box center [228, 47] width 51 height 11
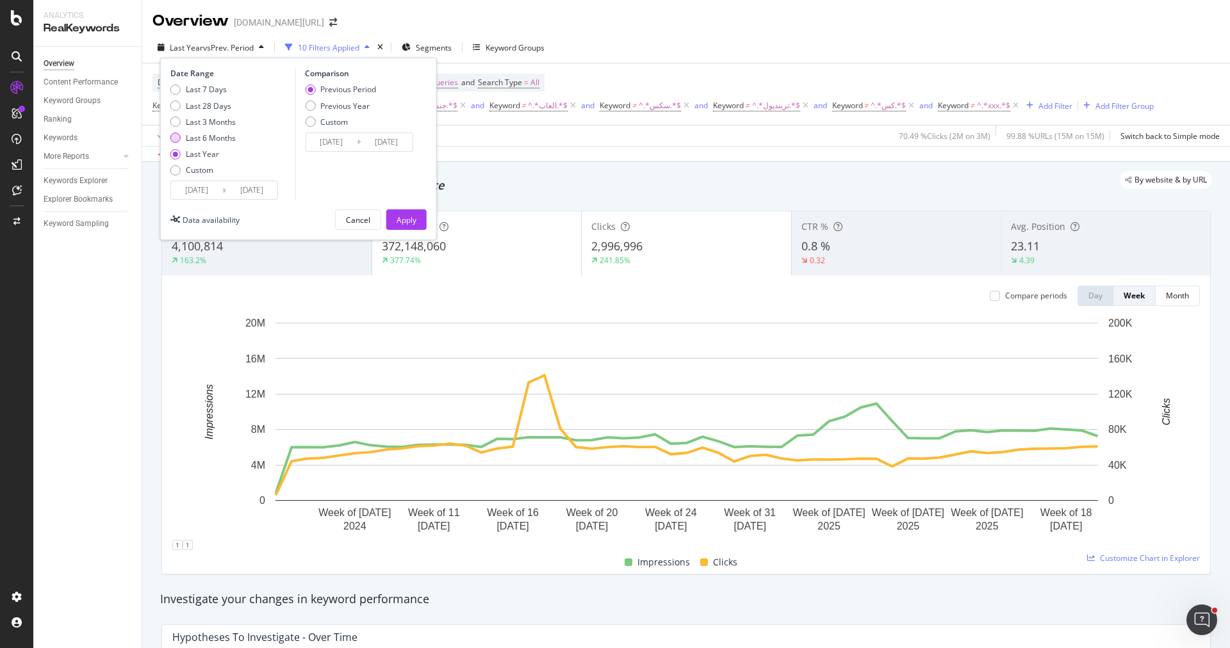
click at [208, 140] on div "Last 6 Months" at bounding box center [211, 138] width 50 height 11
type input "2025/03/08"
type input "2024/09/05"
type input "2025/03/07"
click at [405, 215] on div "Apply" at bounding box center [407, 220] width 20 height 11
